Goal: Check status: Check status

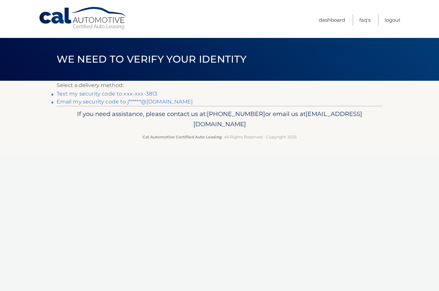
drag, startPoint x: 83, startPoint y: 92, endPoint x: 81, endPoint y: 89, distance: 4.0
click at [83, 92] on link "Text my security code to xxx-xxx-3813" at bounding box center [107, 94] width 101 height 6
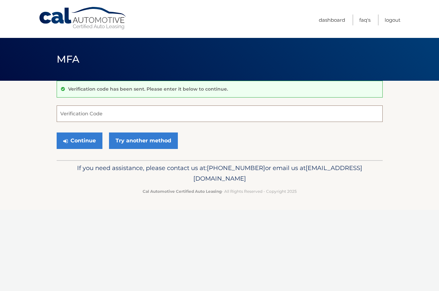
click at [67, 114] on input "Verification Code" at bounding box center [220, 113] width 326 height 16
type input "126882"
click at [71, 137] on button "Continue" at bounding box center [80, 140] width 46 height 16
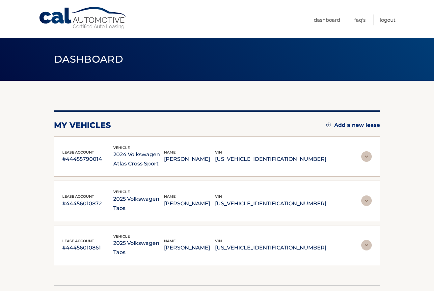
scroll to position [26, 0]
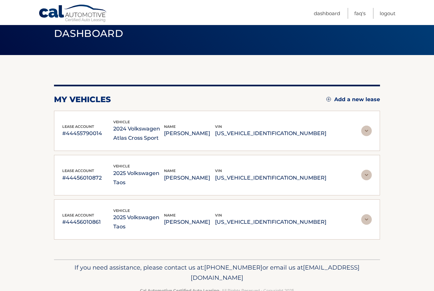
click at [370, 170] on img at bounding box center [367, 175] width 11 height 11
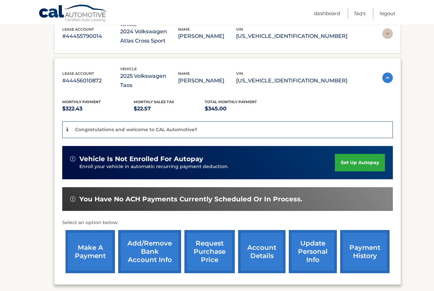
scroll to position [125, 0]
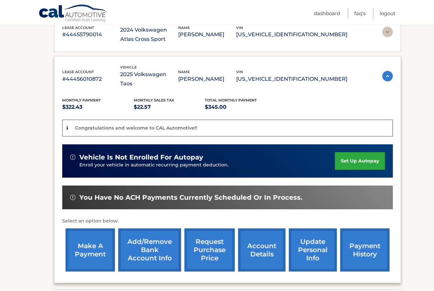
click at [365, 243] on link "payment history" at bounding box center [364, 249] width 49 height 43
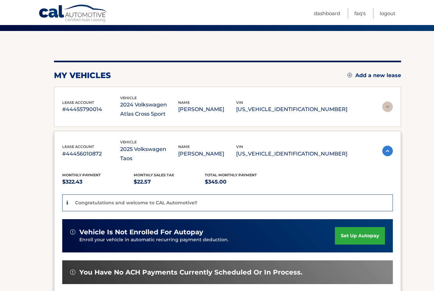
scroll to position [26, 0]
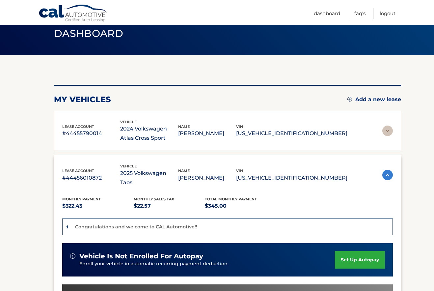
click at [383, 126] on img at bounding box center [388, 131] width 11 height 11
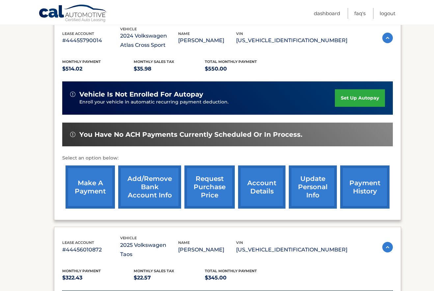
scroll to position [125, 0]
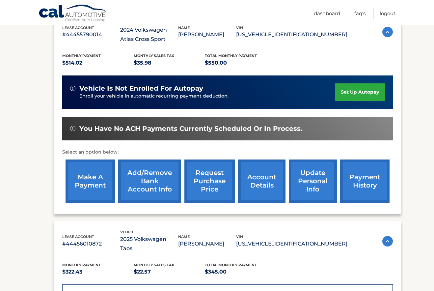
click at [354, 177] on link "payment history" at bounding box center [364, 180] width 49 height 43
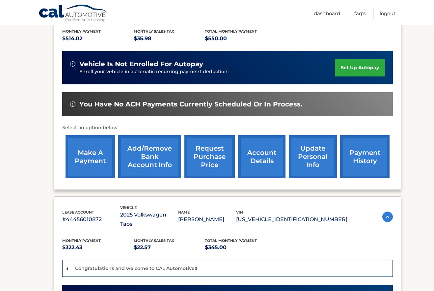
scroll to position [205, 0]
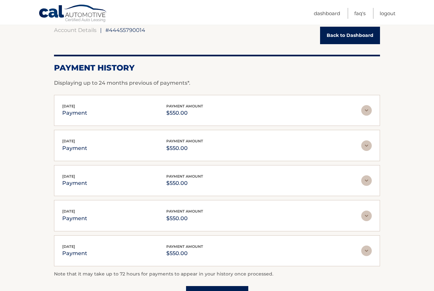
scroll to position [99, 0]
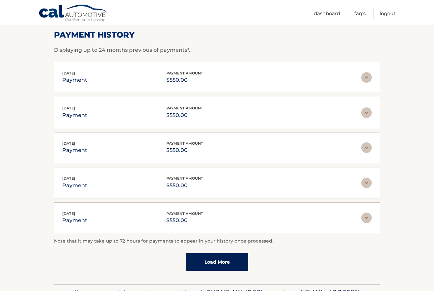
click at [208, 267] on link "Load More" at bounding box center [217, 262] width 62 height 18
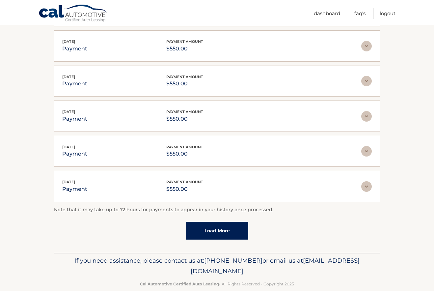
scroll to position [177, 0]
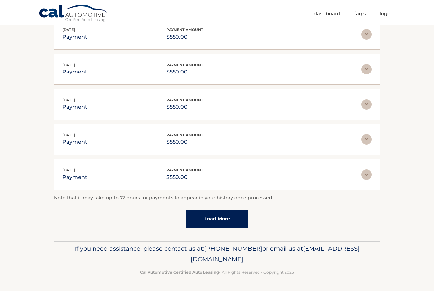
click at [206, 225] on link "Load More" at bounding box center [217, 219] width 62 height 18
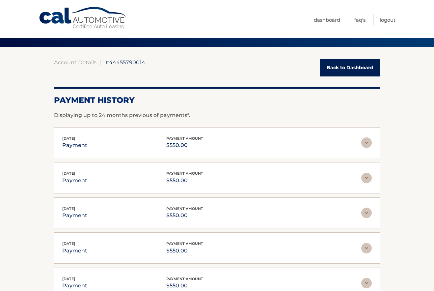
scroll to position [0, 0]
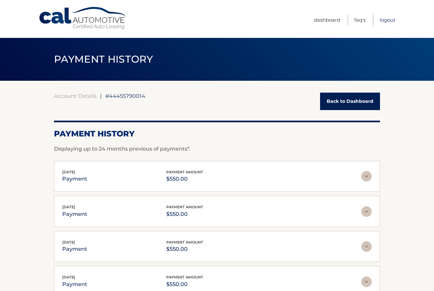
click at [388, 18] on link "Logout" at bounding box center [388, 19] width 16 height 11
